Goal: Check status: Check status

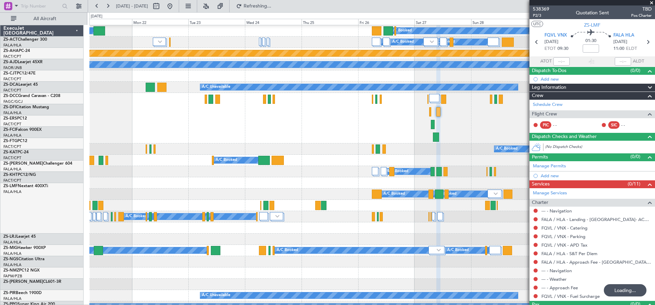
scroll to position [90, 0]
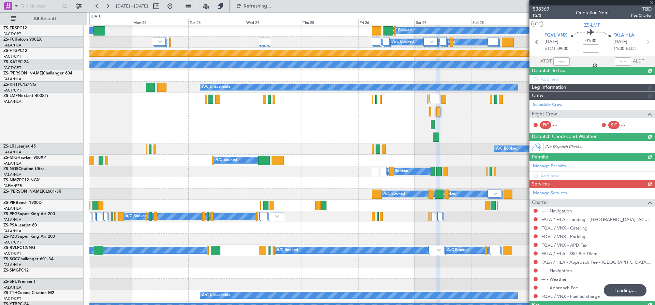
click at [652, 3] on div at bounding box center [593, 2] width 126 height 5
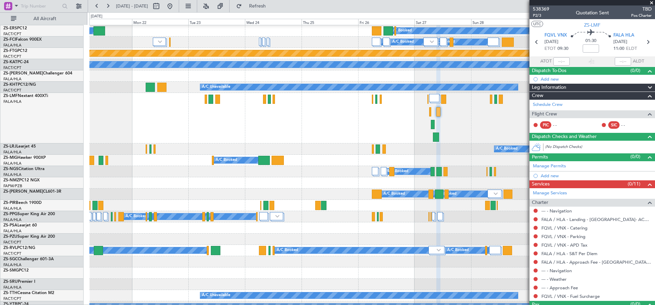
click at [653, 2] on span at bounding box center [652, 3] width 7 height 6
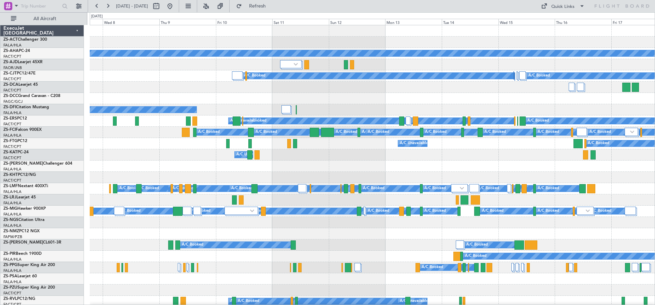
click at [164, 160] on div "A/C Unavailable" at bounding box center [372, 154] width 565 height 11
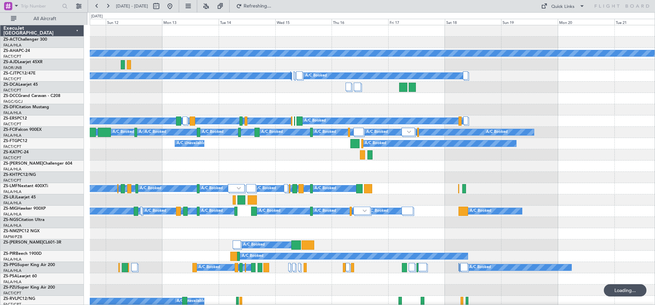
click at [288, 169] on div at bounding box center [372, 165] width 565 height 11
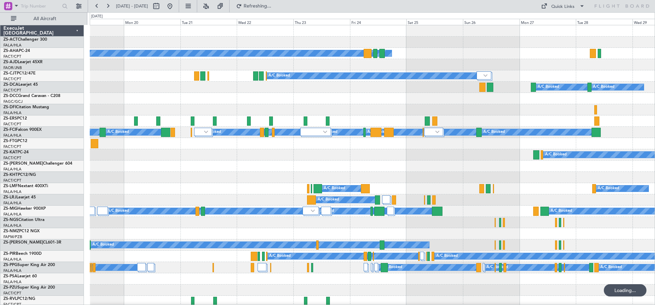
click at [338, 101] on div at bounding box center [372, 98] width 565 height 11
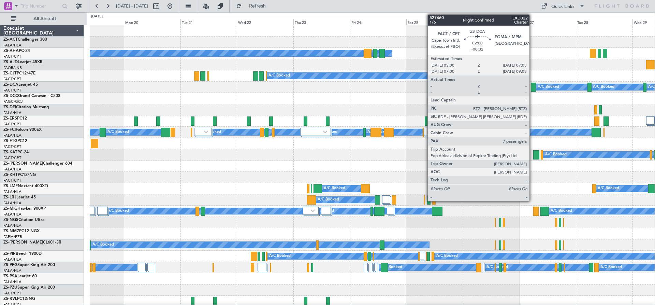
click at [533, 87] on div at bounding box center [533, 87] width 5 height 9
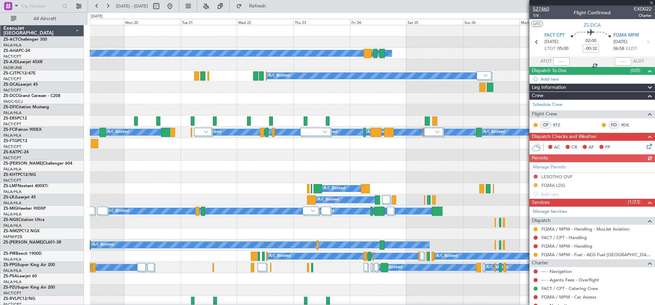
click at [539, 8] on span "527460" at bounding box center [541, 8] width 16 height 7
